Goal: Check status: Check status

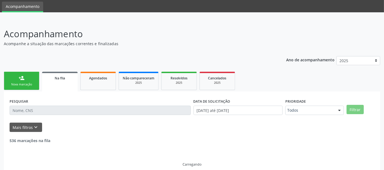
scroll to position [23, 0]
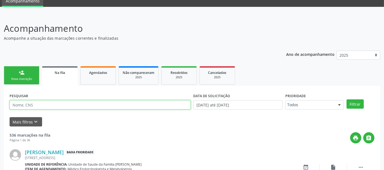
click at [62, 107] on input "text" at bounding box center [100, 104] width 181 height 9
click at [346, 99] on button "Filtrar" at bounding box center [354, 103] width 17 height 9
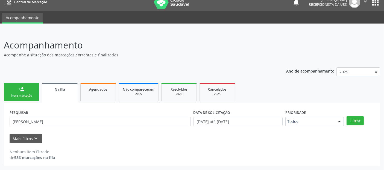
scroll to position [6, 0]
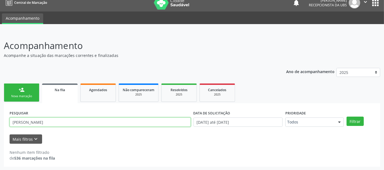
click at [45, 122] on input "[PERSON_NAME]" at bounding box center [100, 121] width 181 height 9
click at [346, 116] on button "Filtrar" at bounding box center [354, 120] width 17 height 9
click at [45, 122] on input "[PERSON_NAME]" at bounding box center [100, 121] width 181 height 9
click at [346, 116] on button "Filtrar" at bounding box center [354, 120] width 17 height 9
click at [47, 121] on input "[PERSON_NAME]" at bounding box center [100, 121] width 181 height 9
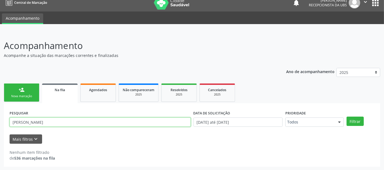
click at [47, 121] on input "[PERSON_NAME]" at bounding box center [100, 121] width 181 height 9
type input "VALMIR"
click at [346, 116] on button "Filtrar" at bounding box center [354, 120] width 17 height 9
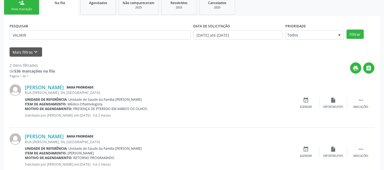
scroll to position [108, 0]
